Goal: Transaction & Acquisition: Download file/media

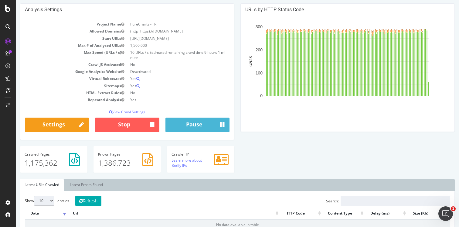
scroll to position [51, 0]
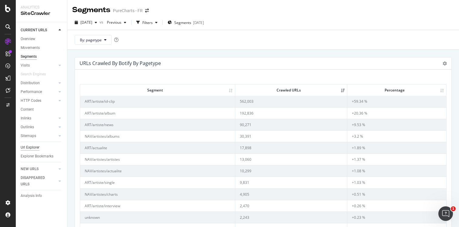
click at [36, 148] on div "Url Explorer" at bounding box center [30, 147] width 19 height 6
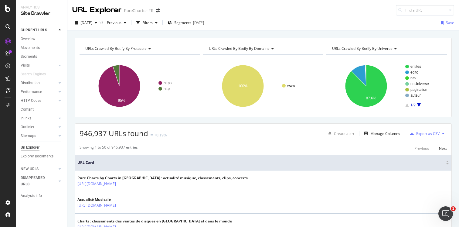
click at [262, 46] on span "URLs Crawled By Botify By domaine" at bounding box center [239, 48] width 61 height 5
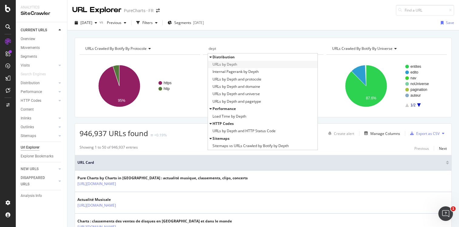
type input "dept"
click at [237, 64] on span "URLs by Depth" at bounding box center [225, 64] width 25 height 6
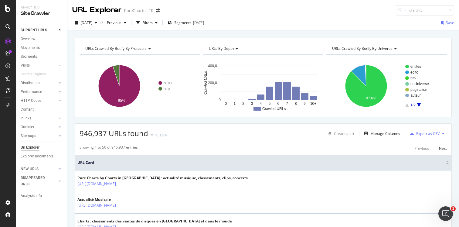
click at [225, 103] on text "0" at bounding box center [226, 103] width 2 height 4
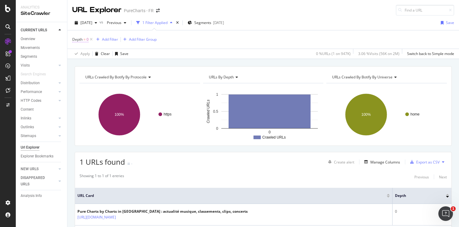
click at [82, 40] on span "Depth" at bounding box center [77, 39] width 10 height 5
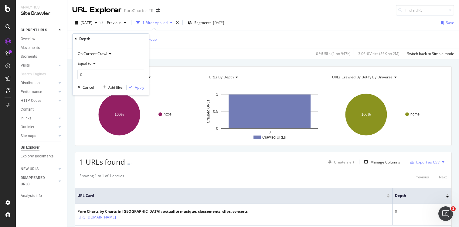
click at [92, 65] on icon at bounding box center [93, 64] width 4 height 4
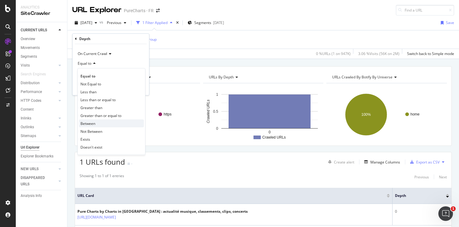
click at [87, 125] on span "Between" at bounding box center [88, 123] width 15 height 5
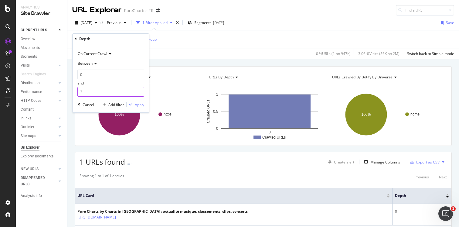
click at [139, 91] on input "2" at bounding box center [110, 92] width 67 height 10
type input "3"
click at [139, 91] on input "3" at bounding box center [110, 92] width 67 height 10
click at [138, 104] on div "Apply" at bounding box center [139, 104] width 9 height 5
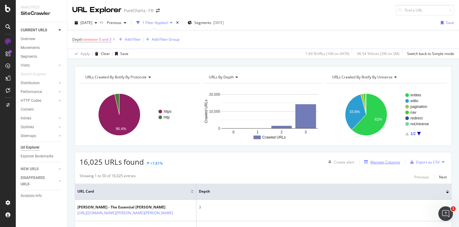
click at [381, 163] on div "Manage Columns" at bounding box center [386, 162] width 30 height 5
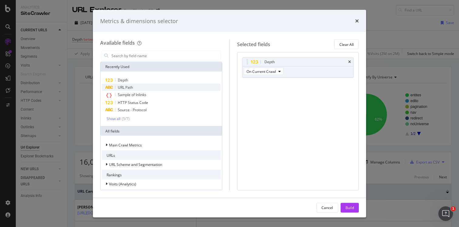
click at [134, 88] on div "URL Path" at bounding box center [161, 87] width 119 height 7
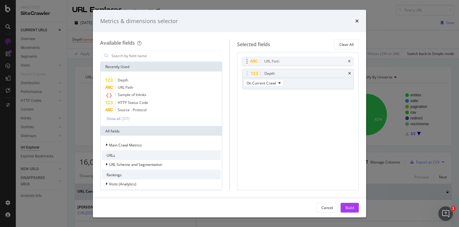
drag, startPoint x: 278, startPoint y: 84, endPoint x: 278, endPoint y: 60, distance: 23.1
click at [278, 60] on body "Analytics SiteCrawler CURRENT URLS Overview Movements Segments Visits Analysis …" at bounding box center [229, 113] width 459 height 227
click at [350, 208] on div "Build" at bounding box center [350, 207] width 9 height 5
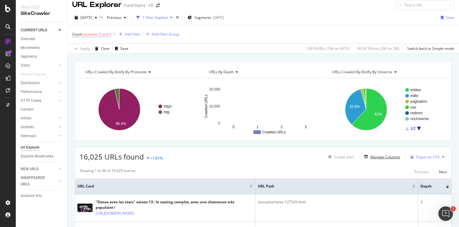
scroll to position [4, 0]
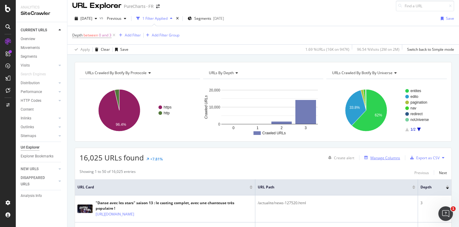
click at [381, 160] on div "Manage Columns" at bounding box center [381, 157] width 38 height 7
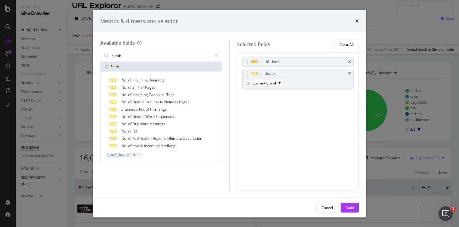
type input "numb"
click at [127, 155] on span "Show 10 more" at bounding box center [118, 154] width 22 height 5
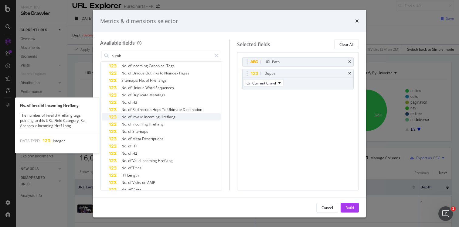
scroll to position [45, 0]
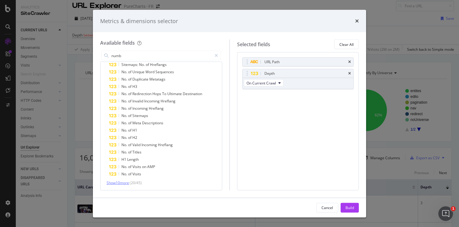
click at [124, 184] on span "Show 10 more" at bounding box center [118, 182] width 22 height 5
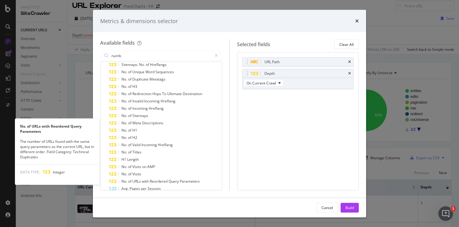
scroll to position [118, 0]
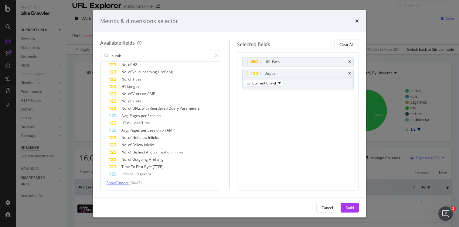
click at [124, 184] on span "Show 10 more" at bounding box center [118, 182] width 22 height 5
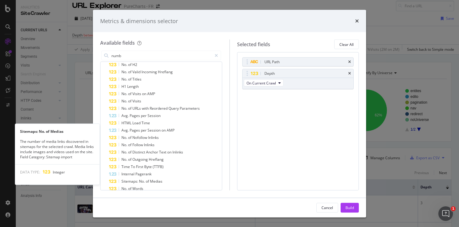
scroll to position [191, 0]
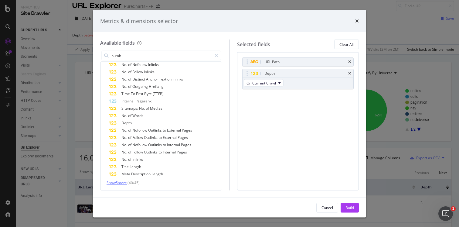
click at [124, 184] on span "Show 5 more" at bounding box center [117, 182] width 20 height 5
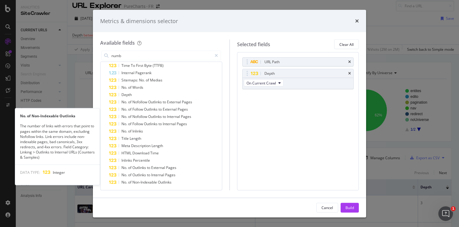
scroll to position [219, 0]
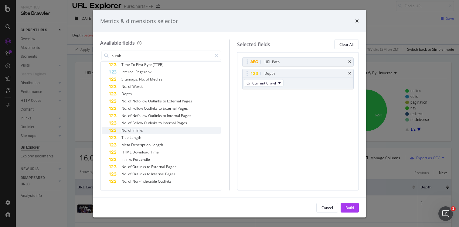
click at [131, 129] on span "of" at bounding box center [130, 130] width 4 height 5
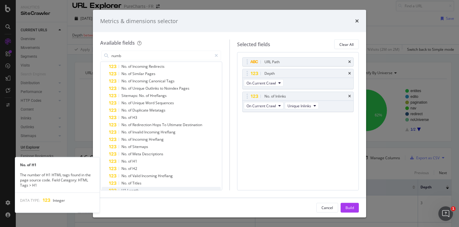
scroll to position [0, 0]
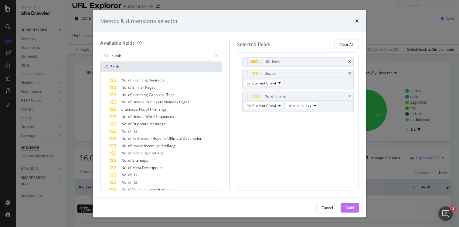
click at [351, 208] on div "Build" at bounding box center [350, 207] width 9 height 5
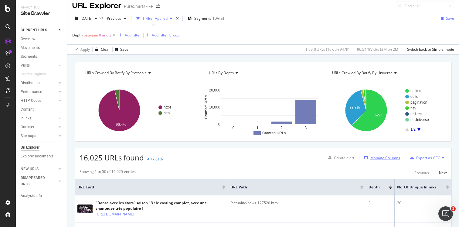
click at [379, 157] on div "Manage Columns" at bounding box center [386, 157] width 30 height 5
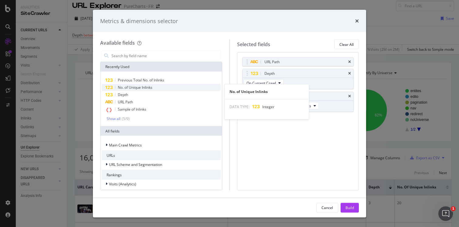
click at [146, 89] on span "No. of Unique Inlinks" at bounding box center [135, 87] width 35 height 5
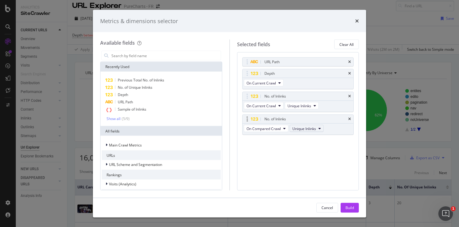
click at [317, 127] on button "Unique Inlinks" at bounding box center [307, 128] width 34 height 7
click at [314, 148] on span "Total Inlinks" at bounding box center [308, 150] width 26 height 5
click at [353, 209] on div "Build" at bounding box center [350, 207] width 9 height 5
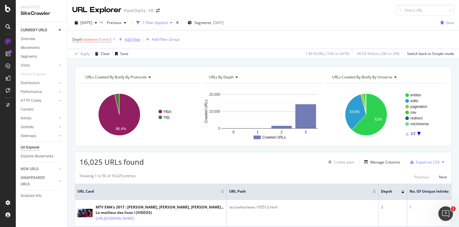
click at [131, 40] on div "Add Filter" at bounding box center [133, 39] width 16 height 5
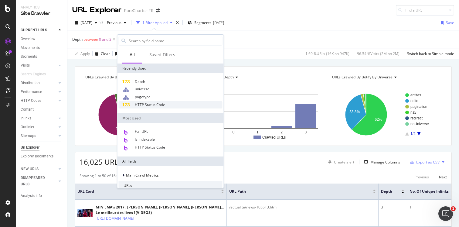
click at [150, 105] on span "HTTP Status Code" at bounding box center [150, 104] width 30 height 5
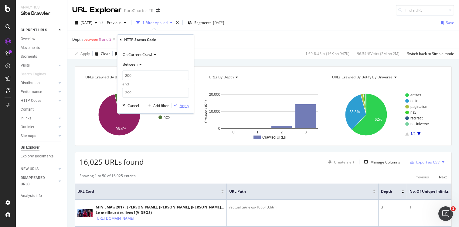
click at [184, 106] on div "Apply" at bounding box center [184, 105] width 9 height 5
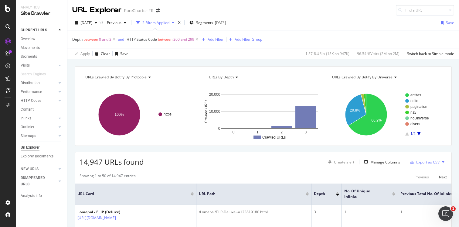
click at [421, 162] on div "Export as CSV" at bounding box center [428, 162] width 23 height 5
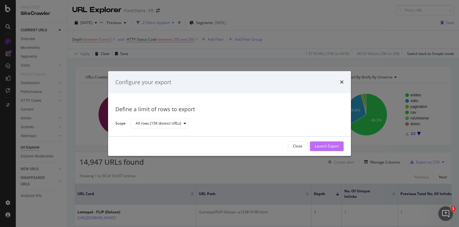
click at [335, 148] on div "Launch Export" at bounding box center [327, 146] width 24 height 5
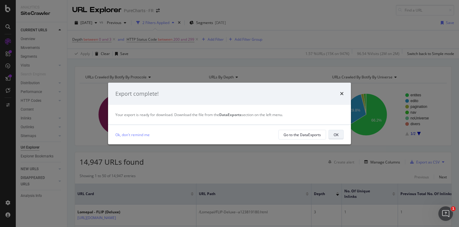
click at [338, 137] on div "OK" at bounding box center [336, 134] width 5 height 9
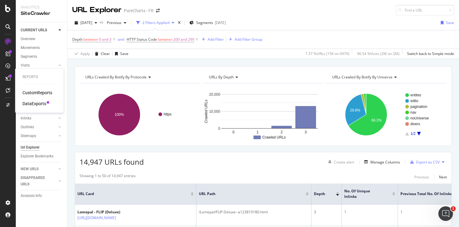
click at [38, 103] on div "DataExports" at bounding box center [34, 104] width 24 height 6
click at [380, 161] on div "Manage Columns" at bounding box center [386, 162] width 30 height 5
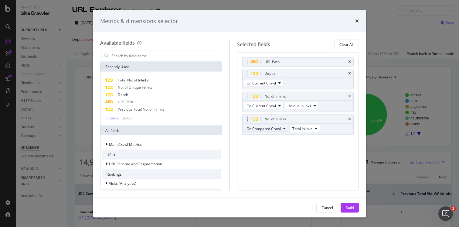
click at [273, 126] on span "On Compared Crawl" at bounding box center [264, 128] width 34 height 5
click at [269, 136] on div "On Current Crawl" at bounding box center [266, 139] width 45 height 9
click at [352, 210] on div "Build" at bounding box center [350, 207] width 9 height 5
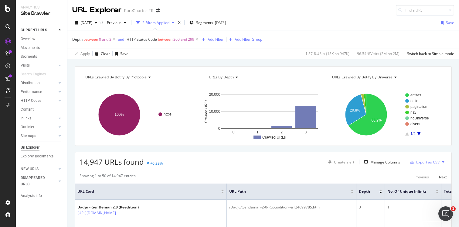
click at [419, 163] on div "Export as CSV" at bounding box center [428, 162] width 23 height 5
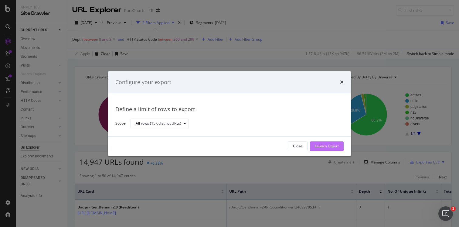
click at [322, 145] on div "Launch Export" at bounding box center [327, 146] width 24 height 5
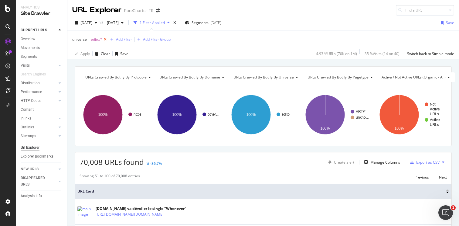
click at [106, 41] on icon at bounding box center [105, 39] width 5 height 6
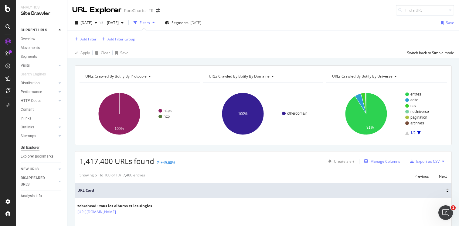
click at [390, 163] on div "Manage Columns" at bounding box center [386, 161] width 30 height 5
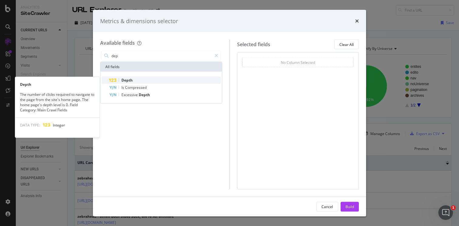
type input "dep"
click at [139, 80] on div "Depth" at bounding box center [165, 80] width 112 height 7
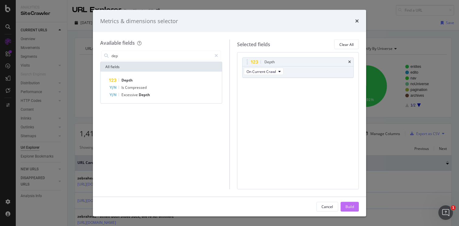
click at [353, 209] on div "Build" at bounding box center [350, 206] width 9 height 9
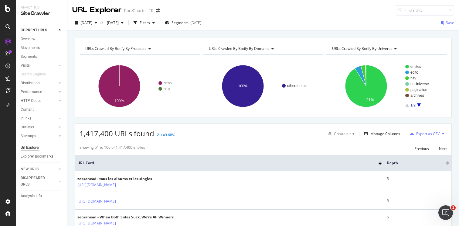
click at [265, 47] on span "URLs Crawled By Botify By domaine" at bounding box center [239, 48] width 61 height 5
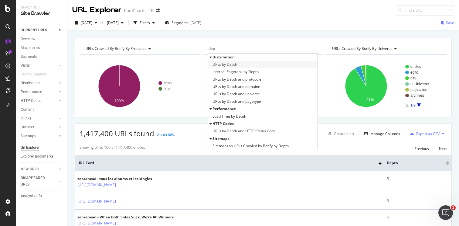
type input "dep"
click at [251, 63] on div "URLs by Depth" at bounding box center [263, 64] width 110 height 7
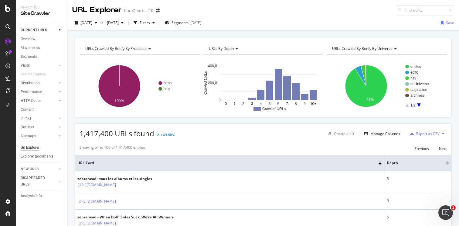
click at [225, 105] on text "0" at bounding box center [226, 103] width 2 height 4
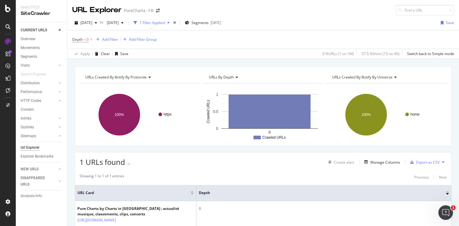
click at [82, 43] on span "Depth = 0" at bounding box center [83, 39] width 22 height 9
click at [81, 39] on span "Depth" at bounding box center [77, 39] width 10 height 5
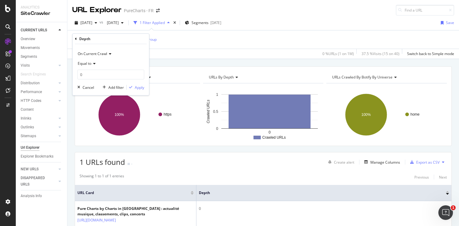
click at [93, 63] on icon at bounding box center [93, 64] width 4 height 4
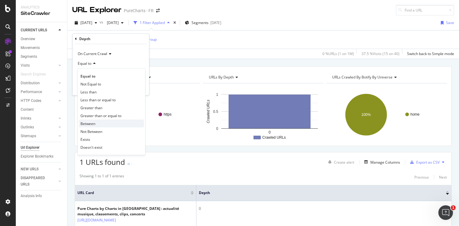
click at [90, 123] on span "Between" at bounding box center [88, 123] width 15 height 5
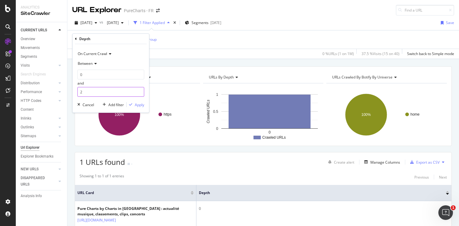
click at [140, 90] on input "2" at bounding box center [110, 92] width 67 height 10
type input "3"
click at [140, 90] on input "3" at bounding box center [110, 92] width 67 height 10
click at [139, 105] on div "Apply" at bounding box center [139, 104] width 9 height 5
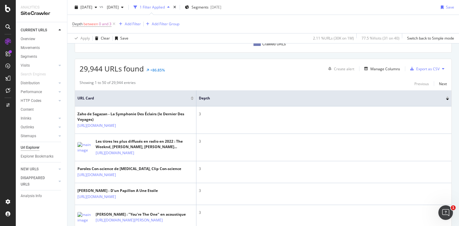
scroll to position [102, 0]
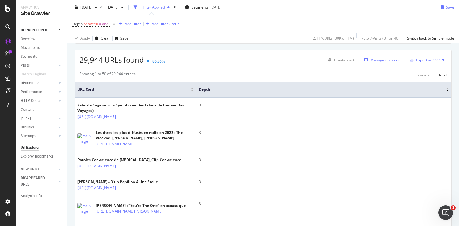
click at [379, 61] on div "Manage Columns" at bounding box center [386, 59] width 30 height 5
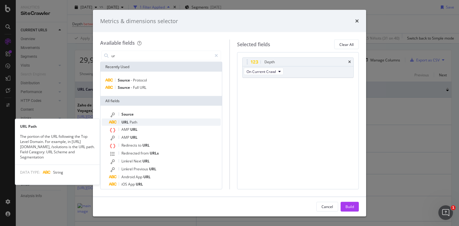
type input "ur"
click at [135, 122] on span "Path" at bounding box center [134, 121] width 8 height 5
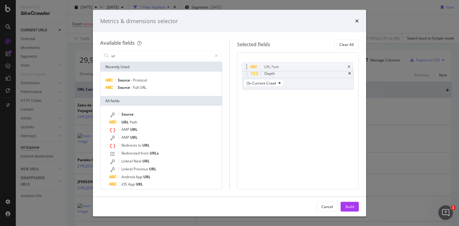
drag, startPoint x: 283, startPoint y: 84, endPoint x: 283, endPoint y: 66, distance: 17.9
click at [283, 66] on body "Analytics SiteCrawler CURRENT URLS Overview Movements Segments Visits Analysis …" at bounding box center [229, 113] width 459 height 226
click at [351, 204] on div "Build" at bounding box center [350, 206] width 9 height 5
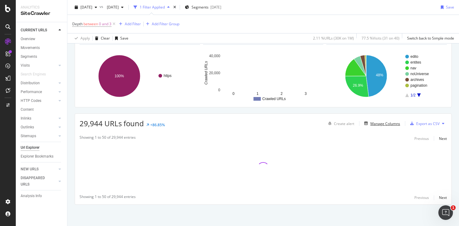
scroll to position [39, 0]
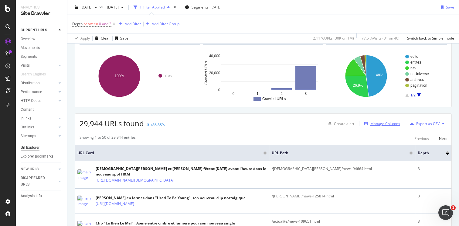
click at [382, 125] on div "Manage Columns" at bounding box center [386, 123] width 30 height 5
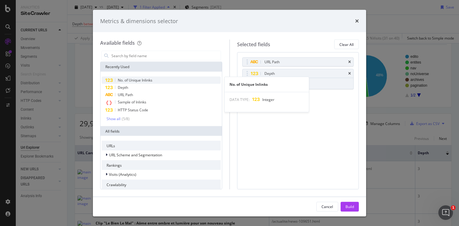
click at [150, 80] on span "No. of Unique Inlinks" at bounding box center [135, 79] width 35 height 5
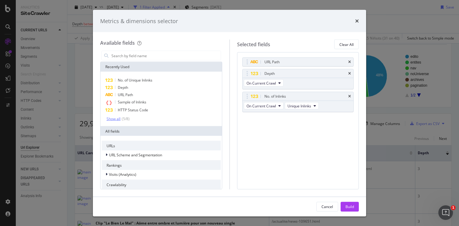
click at [118, 118] on div "Show all" at bounding box center [114, 118] width 14 height 4
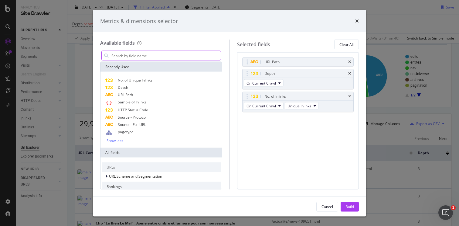
click at [167, 55] on input "modal" at bounding box center [166, 55] width 110 height 9
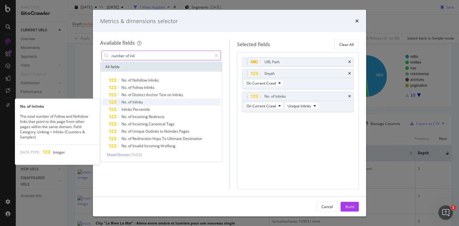
type input "number of inli"
click at [139, 102] on span "Inlinks" at bounding box center [137, 101] width 11 height 5
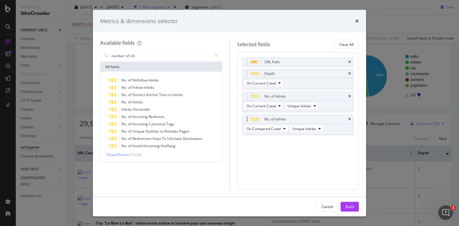
click at [352, 120] on div "No. of Inlinks" at bounding box center [298, 119] width 111 height 9
click at [319, 129] on button "Unique Inlinks" at bounding box center [307, 128] width 34 height 7
click at [311, 151] on span "Total Inlinks" at bounding box center [308, 150] width 26 height 5
click at [352, 207] on div "Build" at bounding box center [350, 206] width 9 height 5
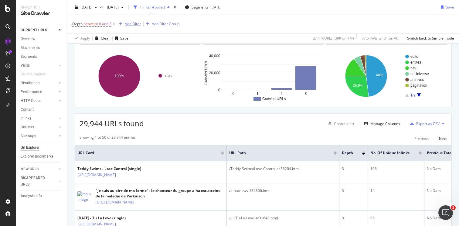
click at [128, 23] on div "Add Filter" at bounding box center [133, 23] width 16 height 5
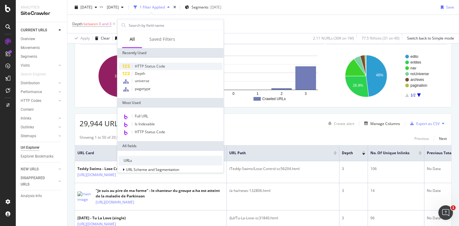
click at [151, 67] on span "HTTP Status Code" at bounding box center [150, 66] width 30 height 5
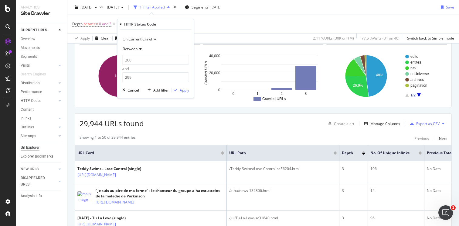
click at [186, 92] on div "Apply" at bounding box center [184, 90] width 9 height 5
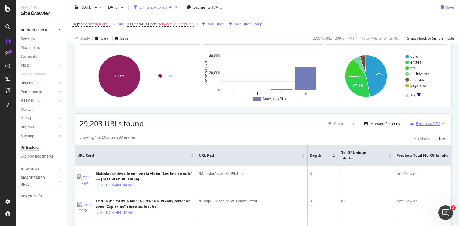
click at [431, 125] on div "Export as CSV" at bounding box center [428, 123] width 23 height 5
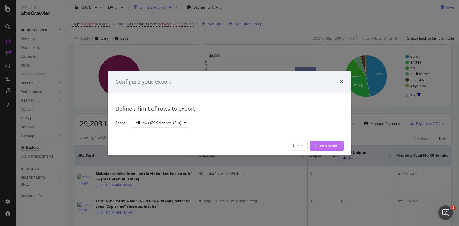
click at [333, 147] on div "Launch Export" at bounding box center [327, 145] width 24 height 5
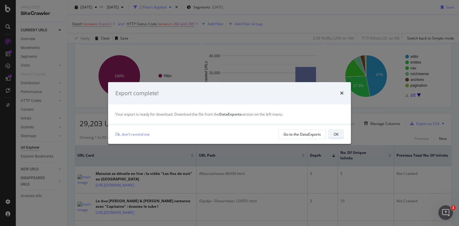
click at [338, 135] on div "OK" at bounding box center [336, 134] width 5 height 5
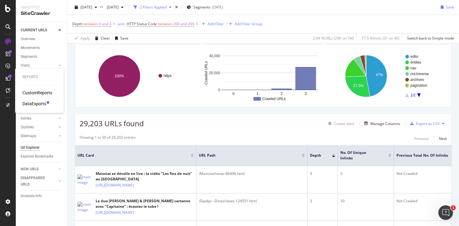
click at [35, 104] on div "DataExports" at bounding box center [34, 104] width 24 height 6
click at [375, 124] on div "Manage Columns" at bounding box center [386, 123] width 30 height 5
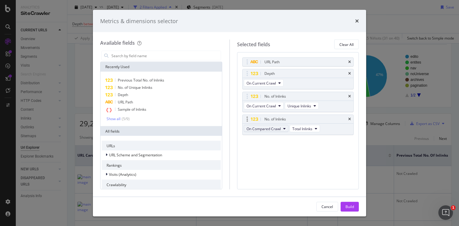
click at [280, 129] on span "On Compared Crawl" at bounding box center [264, 128] width 34 height 5
click at [279, 137] on span "On Current Crawl" at bounding box center [266, 138] width 35 height 5
click at [352, 206] on div "Build" at bounding box center [350, 206] width 9 height 5
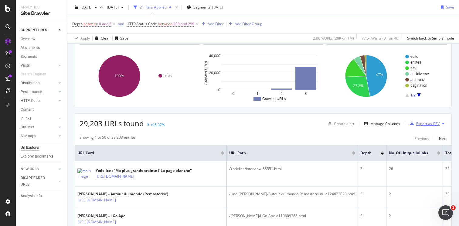
click at [428, 124] on div "Export as CSV" at bounding box center [428, 123] width 23 height 5
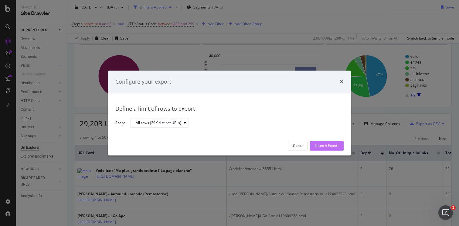
click at [328, 146] on div "Launch Export" at bounding box center [327, 145] width 24 height 5
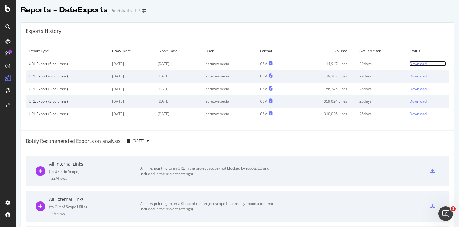
click at [417, 64] on div "Download" at bounding box center [418, 63] width 17 height 5
click at [420, 76] on div "Download" at bounding box center [418, 76] width 17 height 5
click at [305, 148] on div "Botify Recommended Exports on analysis: 2025 Sep. 21st" at bounding box center [237, 141] width 433 height 20
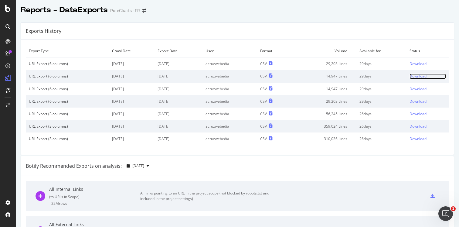
click at [415, 77] on div "Download" at bounding box center [418, 76] width 17 height 5
click at [416, 63] on div "Download" at bounding box center [418, 63] width 17 height 5
